Goal: Browse casually: Explore the website without a specific task or goal

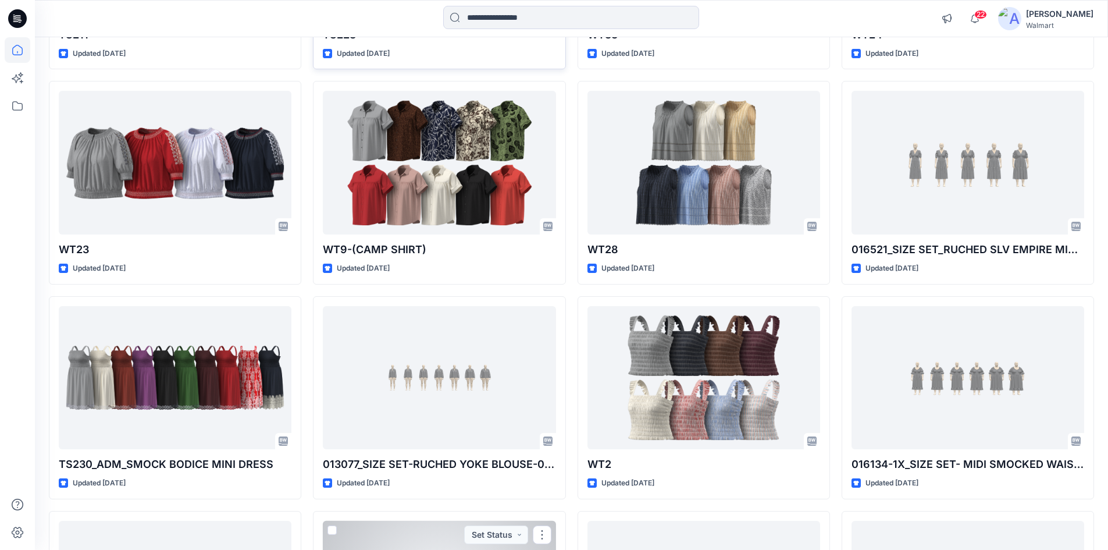
scroll to position [781, 0]
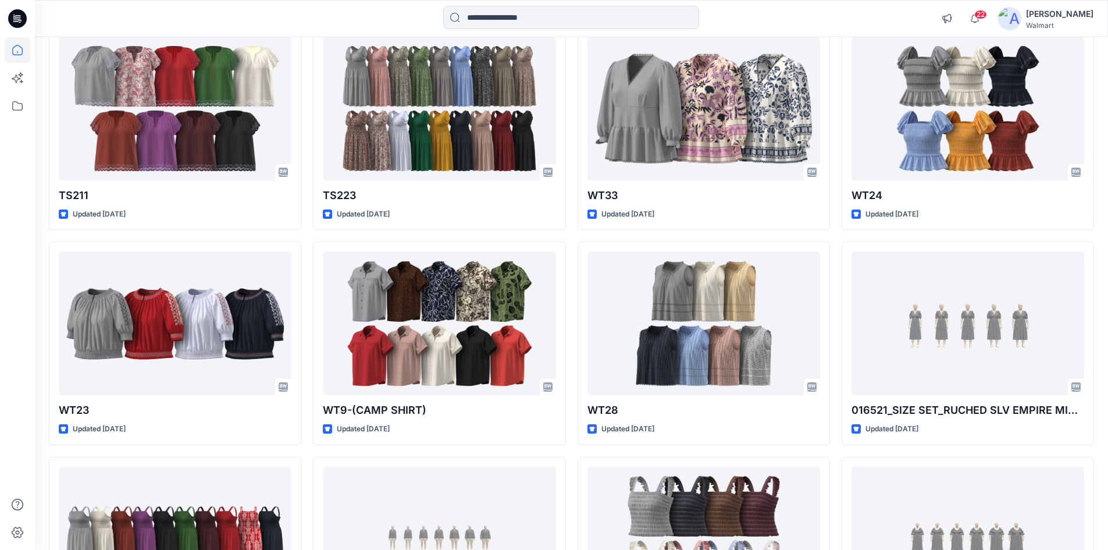
click at [22, 10] on icon at bounding box center [17, 18] width 19 height 37
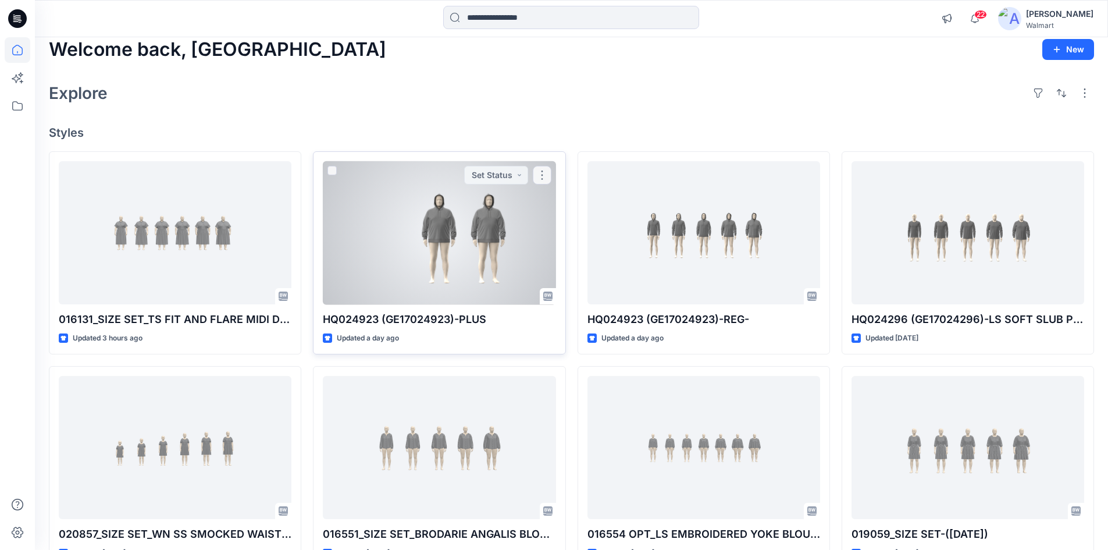
scroll to position [0, 0]
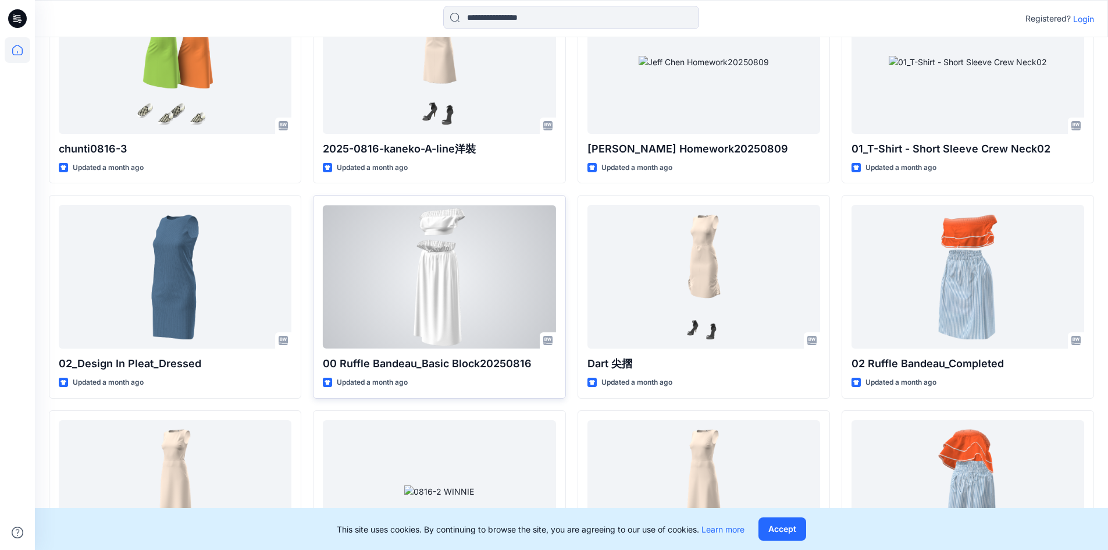
scroll to position [1146, 0]
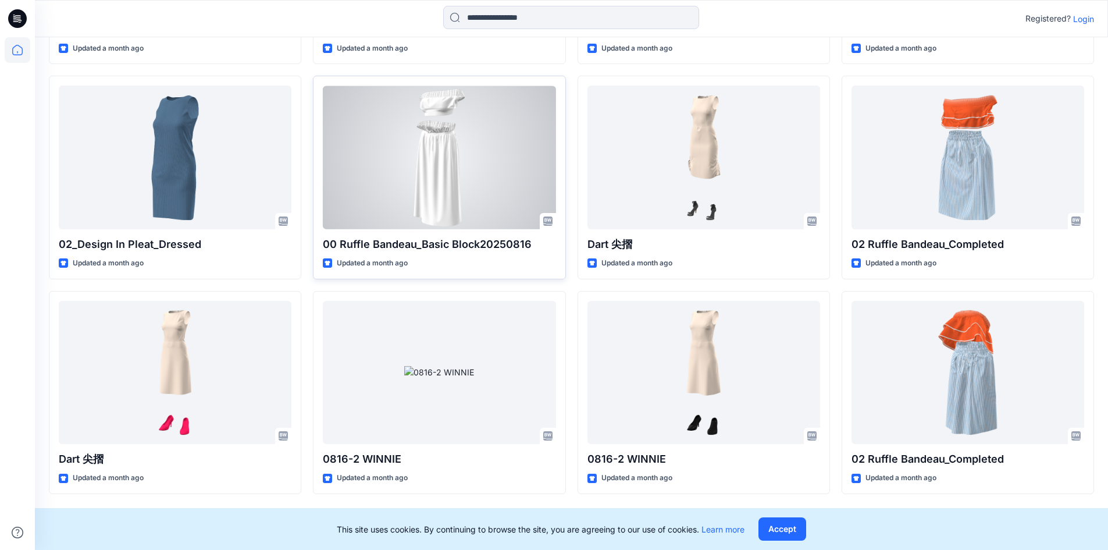
click at [436, 181] on div at bounding box center [439, 158] width 233 height 144
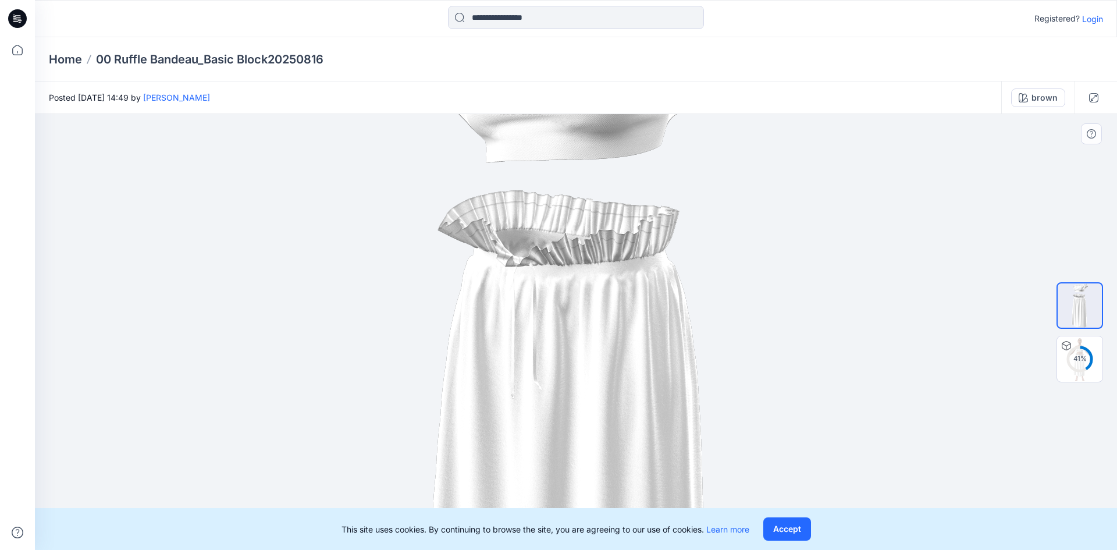
drag, startPoint x: 538, startPoint y: 264, endPoint x: 539, endPoint y: 287, distance: 23.3
click at [536, 271] on img at bounding box center [576, 419] width 318 height 851
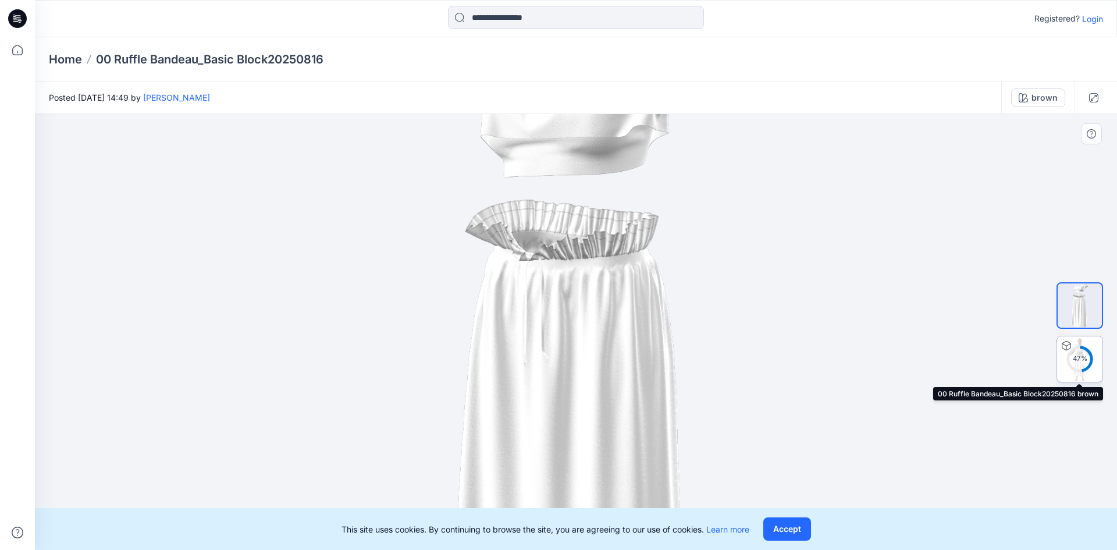
click at [1088, 357] on div "47 %" at bounding box center [1080, 359] width 28 height 10
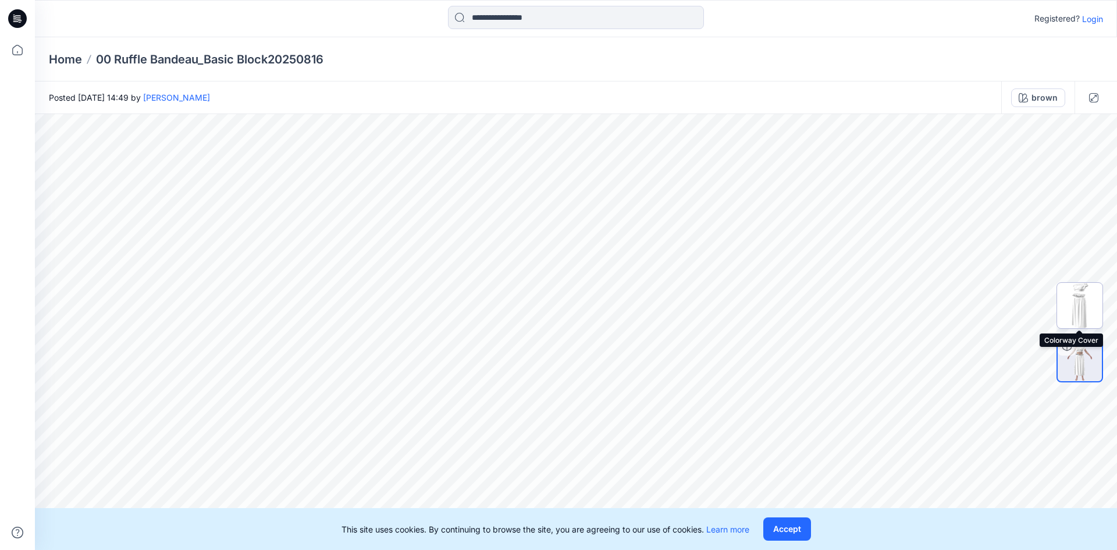
click at [1069, 300] on img at bounding box center [1079, 305] width 45 height 45
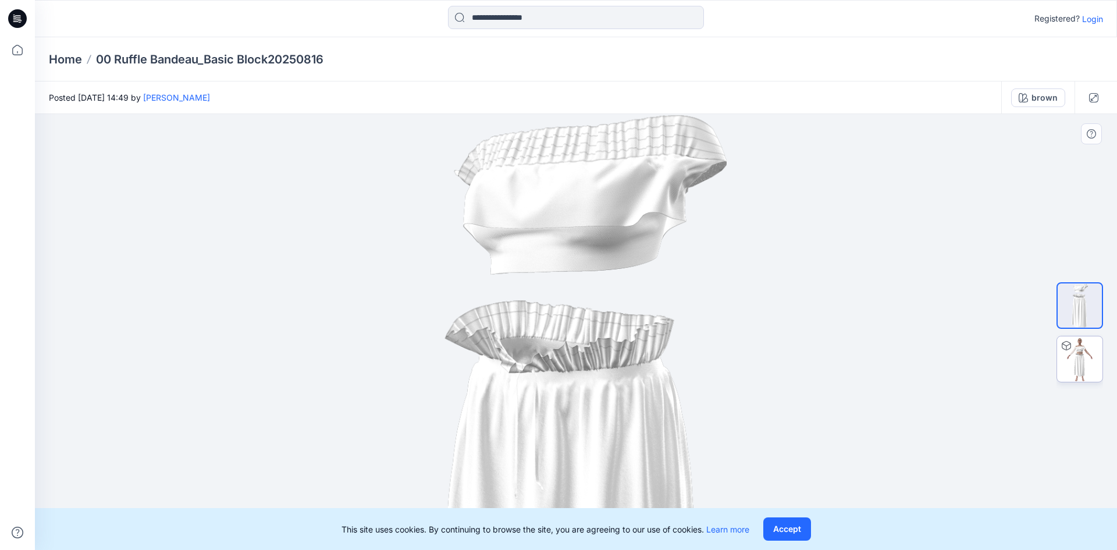
drag, startPoint x: 630, startPoint y: 203, endPoint x: 568, endPoint y: 210, distance: 62.1
click at [237, 402] on div at bounding box center [576, 332] width 1082 height 436
drag, startPoint x: 587, startPoint y: 226, endPoint x: 603, endPoint y: 276, distance: 52.1
click at [425, 394] on img at bounding box center [576, 518] width 302 height 808
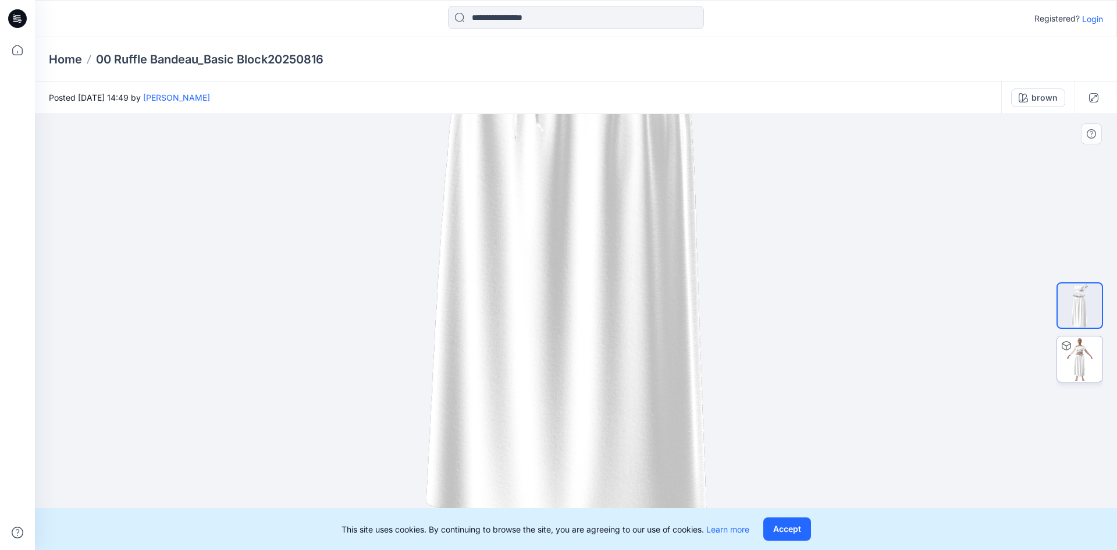
drag, startPoint x: 606, startPoint y: 217, endPoint x: 675, endPoint y: 347, distance: 147.3
click at [675, 347] on img at bounding box center [576, 160] width 302 height 808
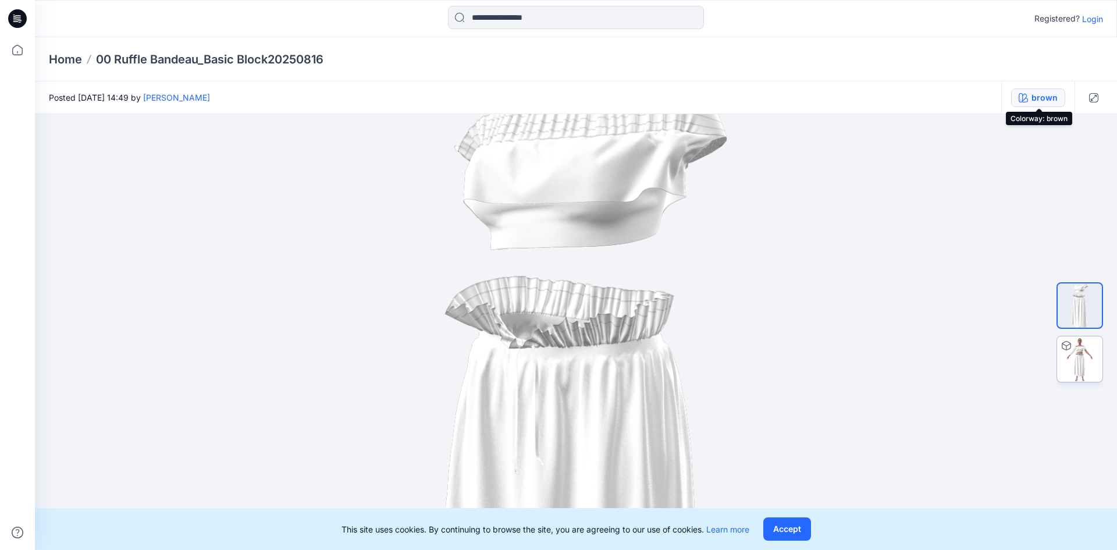
click at [1042, 99] on div "brown" at bounding box center [1045, 97] width 26 height 13
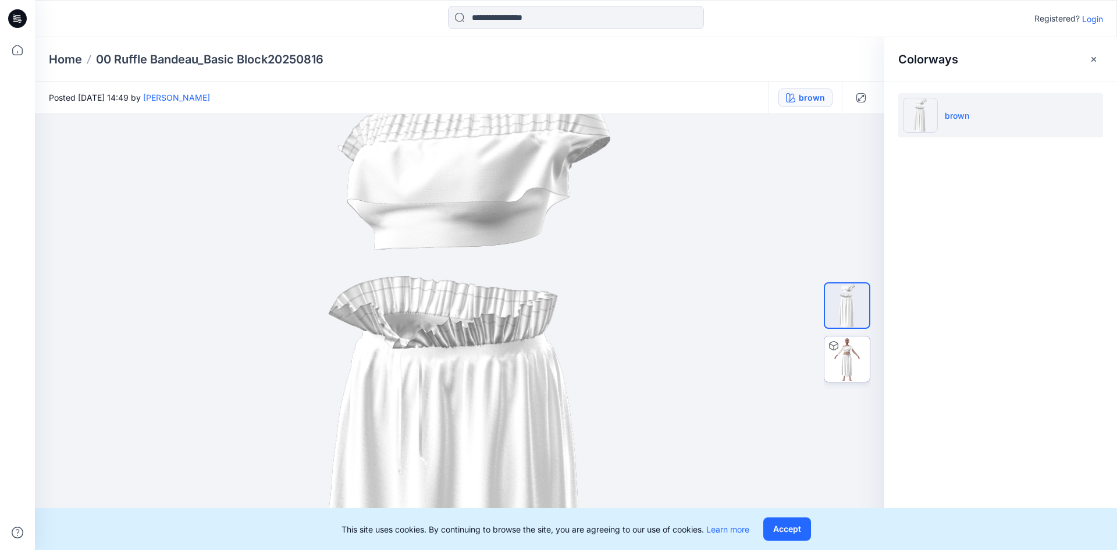
click at [956, 116] on p "brown" at bounding box center [957, 115] width 24 height 12
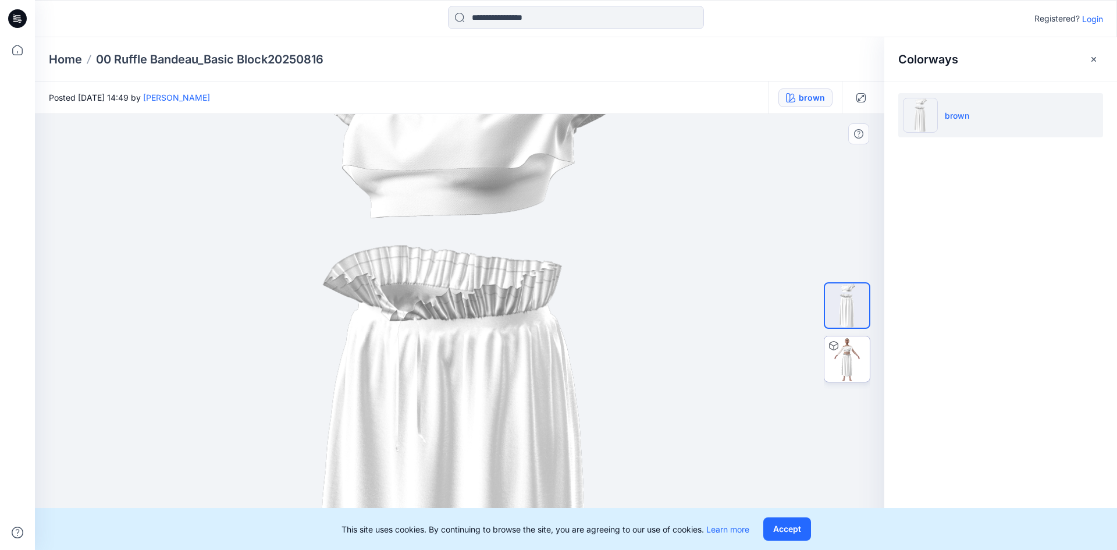
drag, startPoint x: 474, startPoint y: 157, endPoint x: 679, endPoint y: 291, distance: 245.8
click at [570, 256] on img at bounding box center [460, 472] width 315 height 842
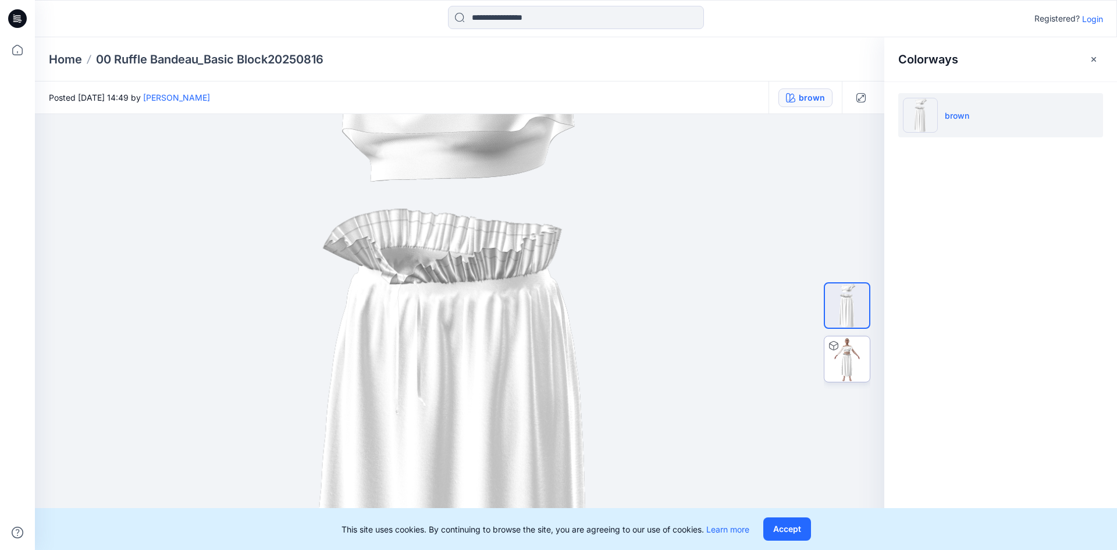
click at [827, 353] on div at bounding box center [833, 345] width 19 height 19
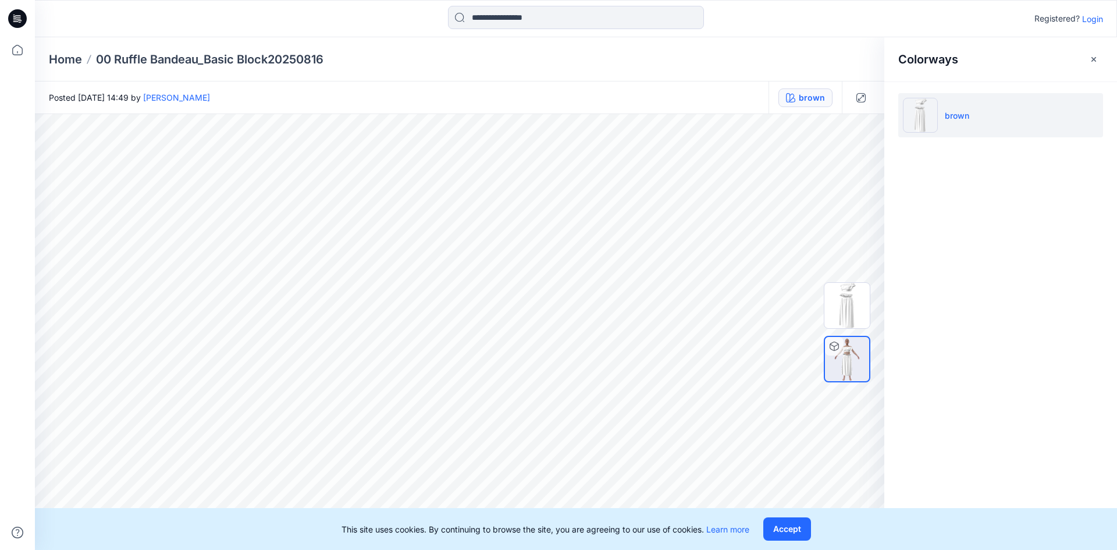
click at [18, 16] on icon at bounding box center [17, 18] width 19 height 19
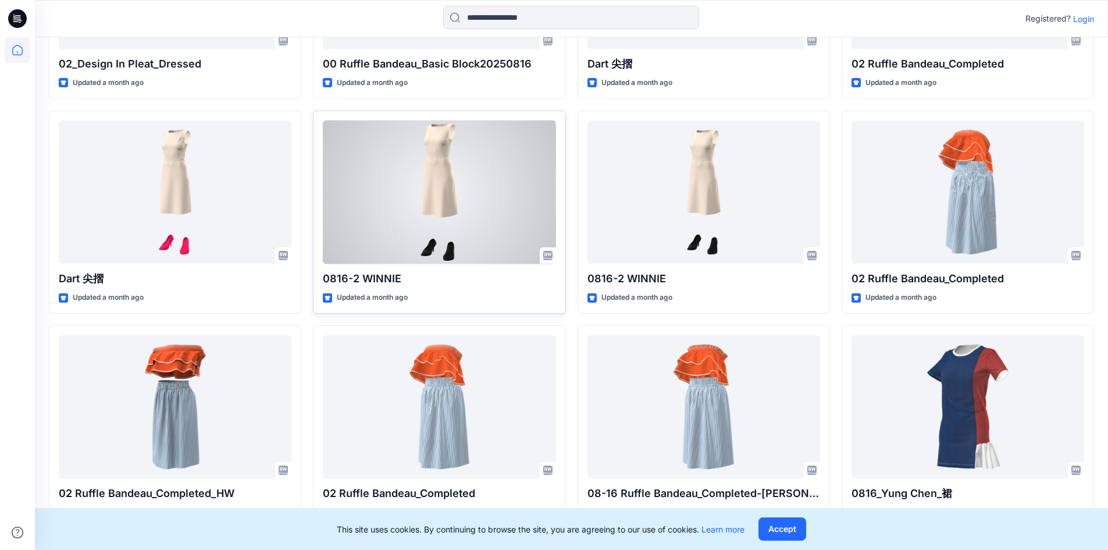
scroll to position [1454, 0]
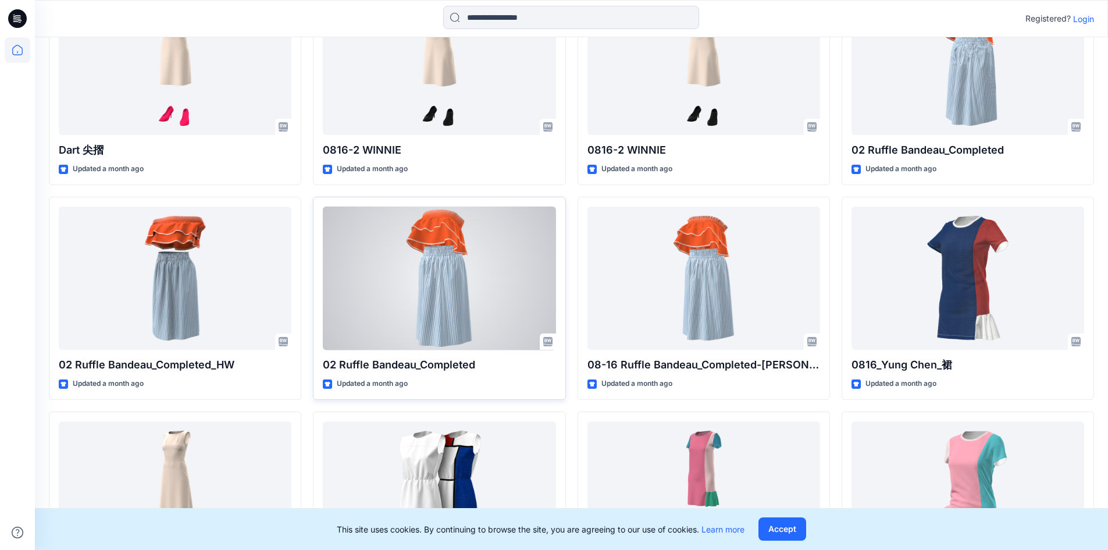
click at [507, 282] on div at bounding box center [439, 279] width 233 height 144
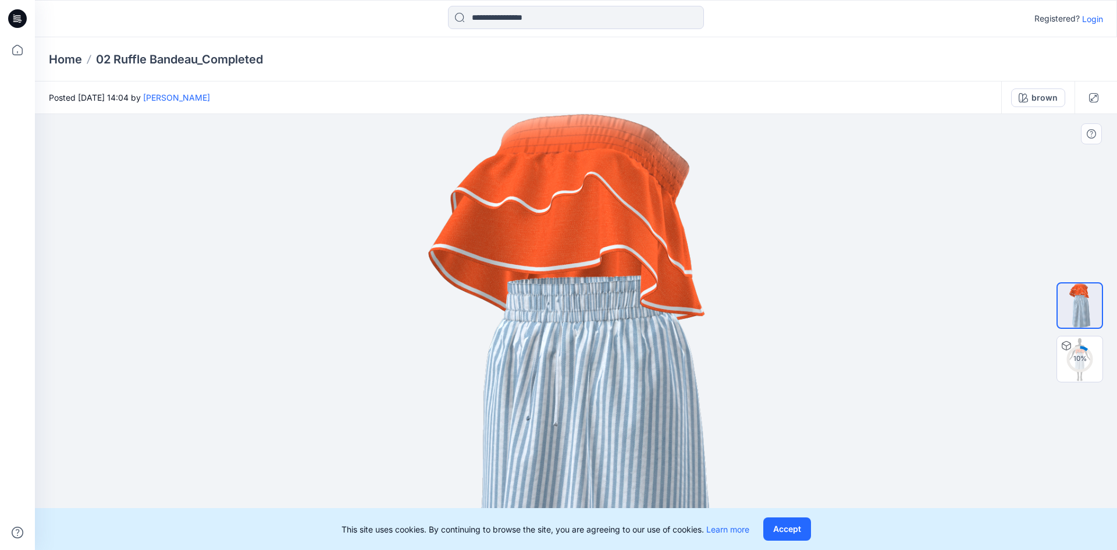
drag, startPoint x: 574, startPoint y: 262, endPoint x: 468, endPoint y: 424, distance: 192.8
click at [470, 424] on img at bounding box center [575, 423] width 295 height 618
click at [1082, 350] on circle at bounding box center [1079, 358] width 23 height 23
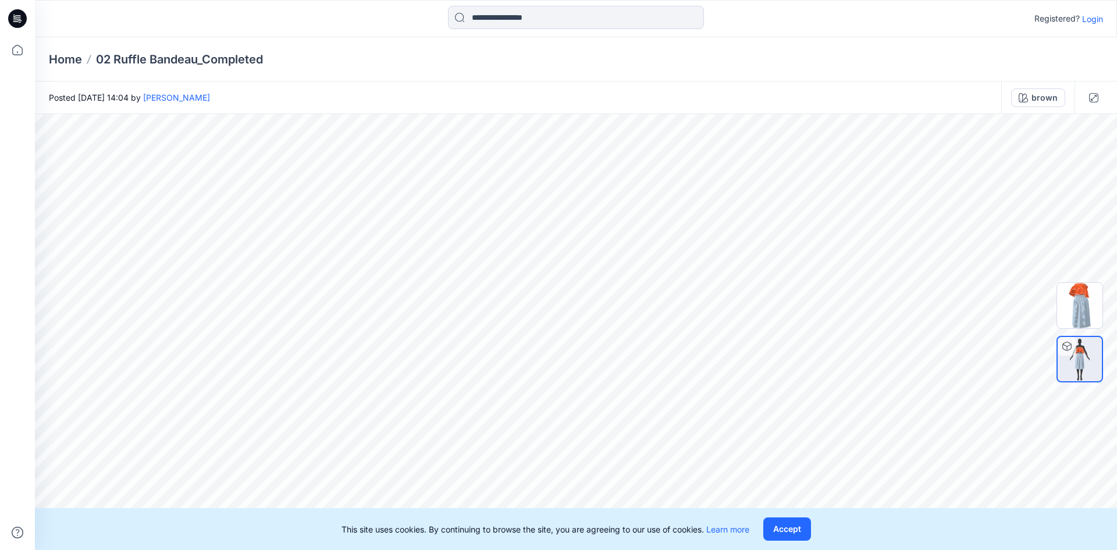
click at [17, 19] on icon at bounding box center [19, 19] width 5 height 1
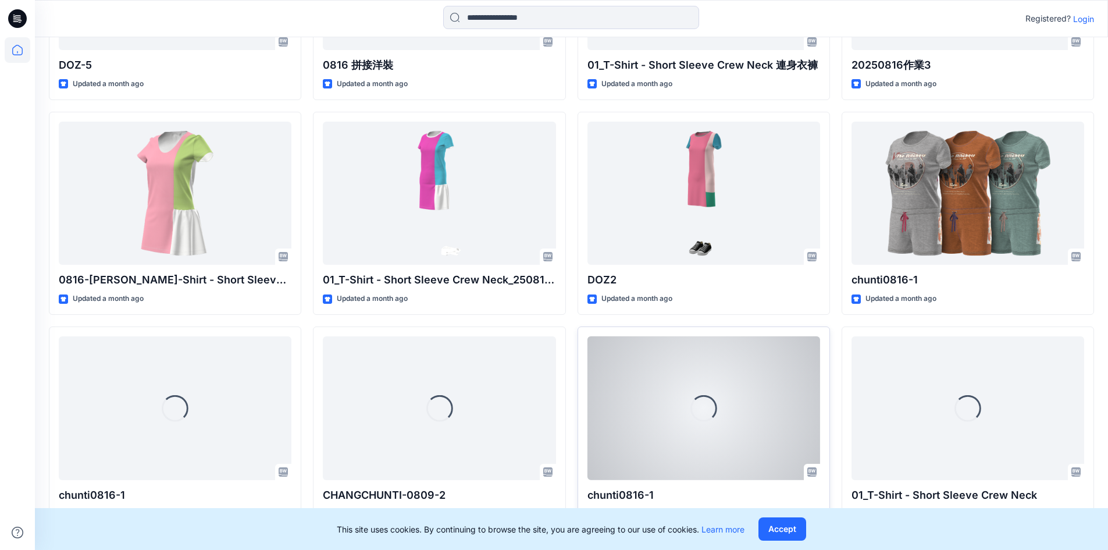
scroll to position [2609, 0]
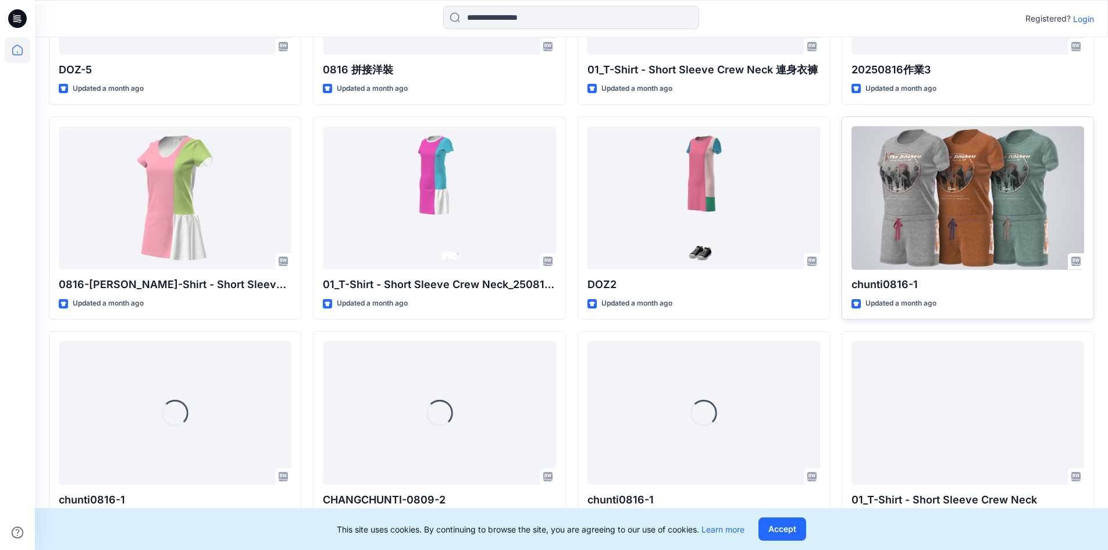
click at [948, 196] on div at bounding box center [968, 198] width 233 height 144
